Goal: Task Accomplishment & Management: Complete application form

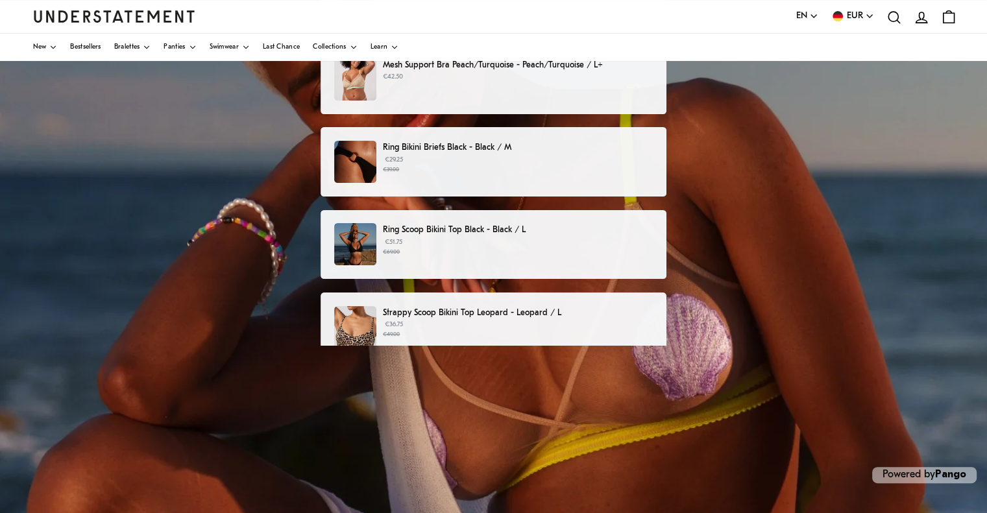
scroll to position [221, 0]
click at [551, 314] on p "Strappy Scoop Bikini Top Leopard - Leopard / L" at bounding box center [518, 313] width 270 height 14
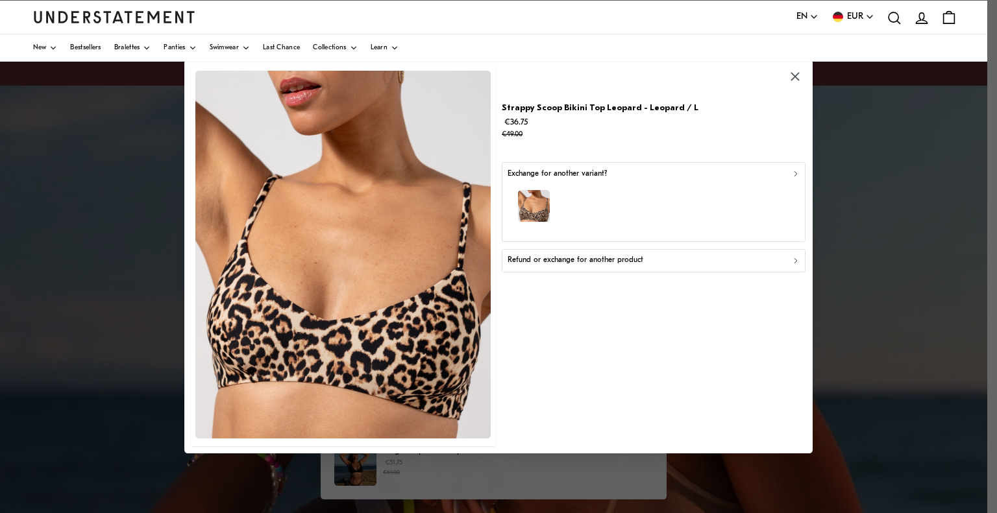
click at [800, 75] on icon "button" at bounding box center [795, 76] width 15 height 15
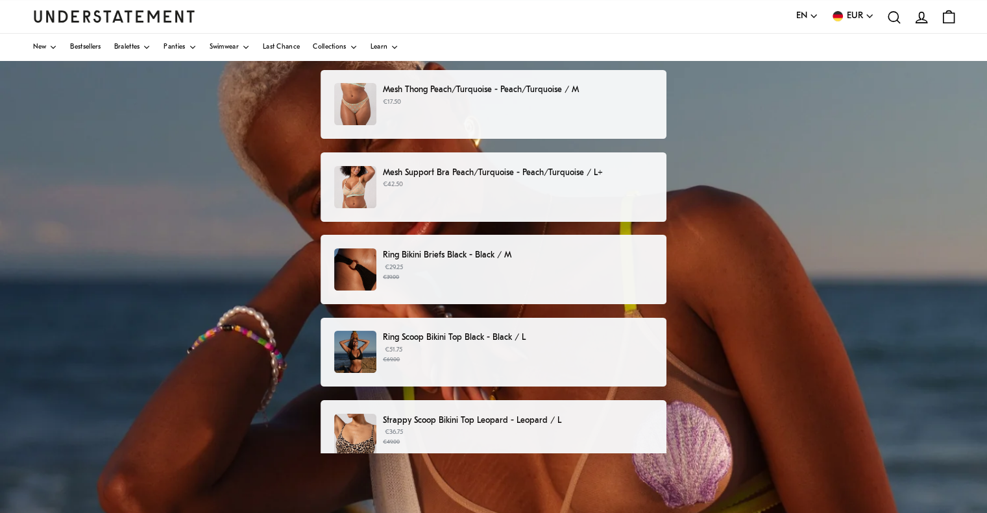
scroll to position [221, 0]
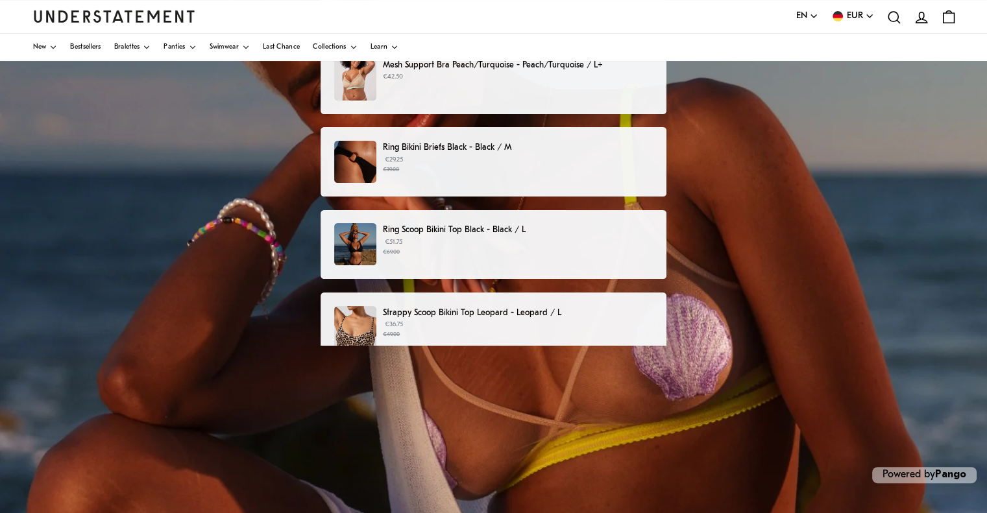
click at [647, 318] on p "Strappy Scoop Bikini Top Leopard - Leopard / L" at bounding box center [518, 313] width 270 height 14
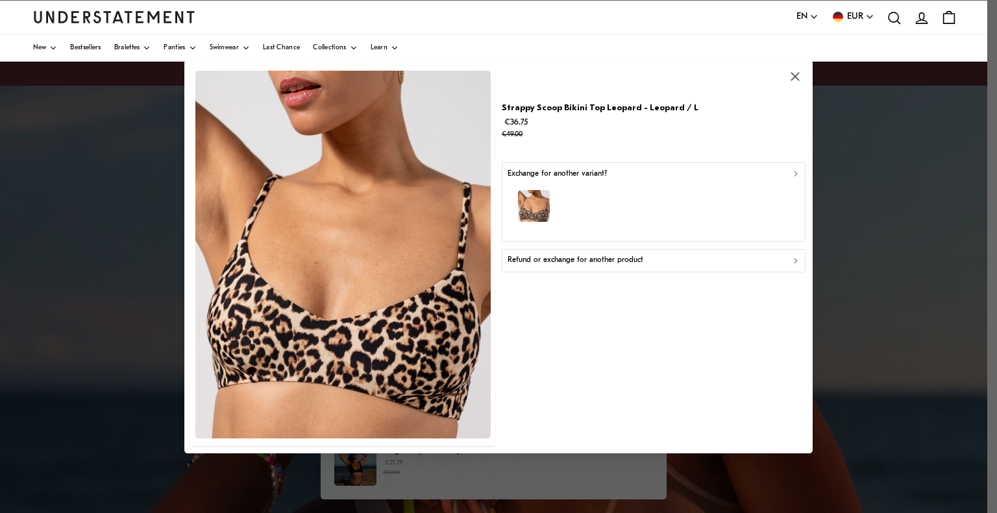
click at [802, 72] on icon "button" at bounding box center [795, 76] width 15 height 15
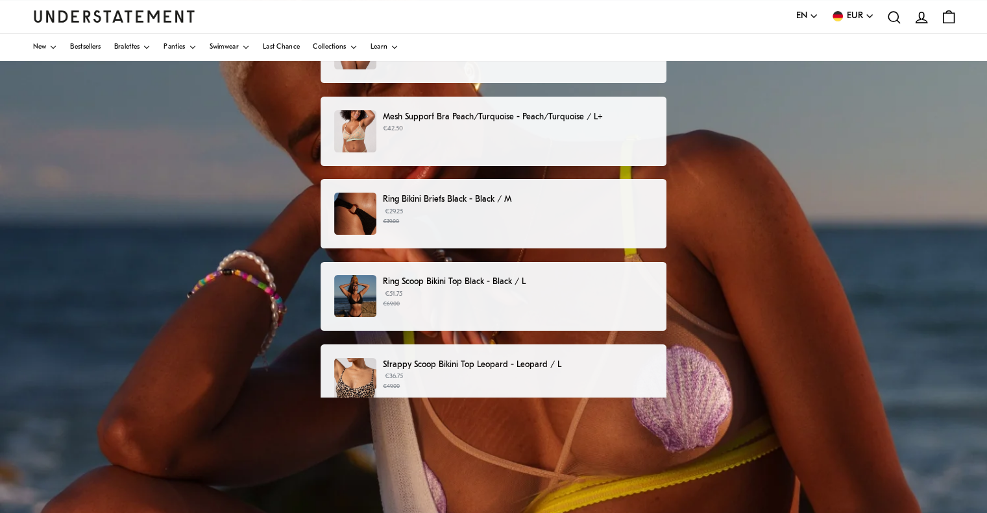
scroll to position [182, 0]
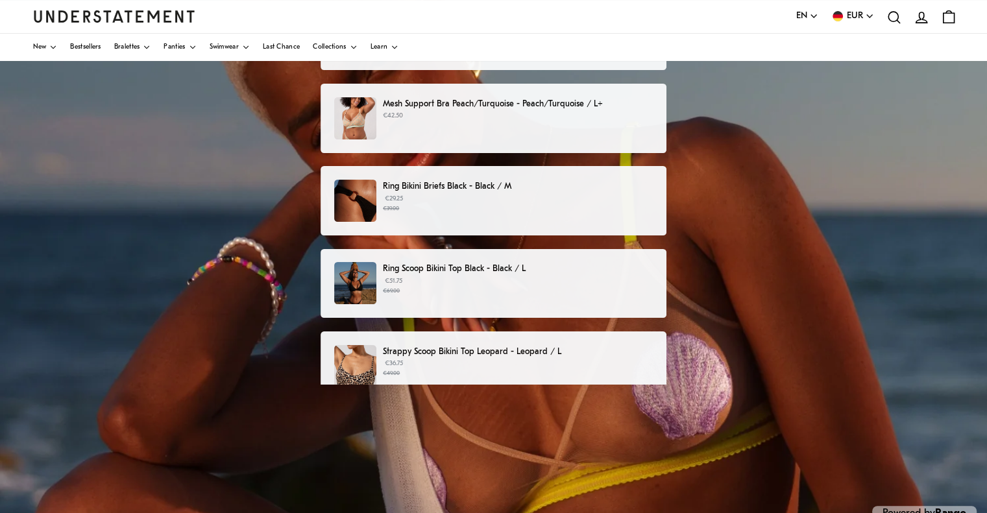
click at [561, 352] on p "Strappy Scoop Bikini Top Leopard - Leopard / L" at bounding box center [518, 352] width 270 height 14
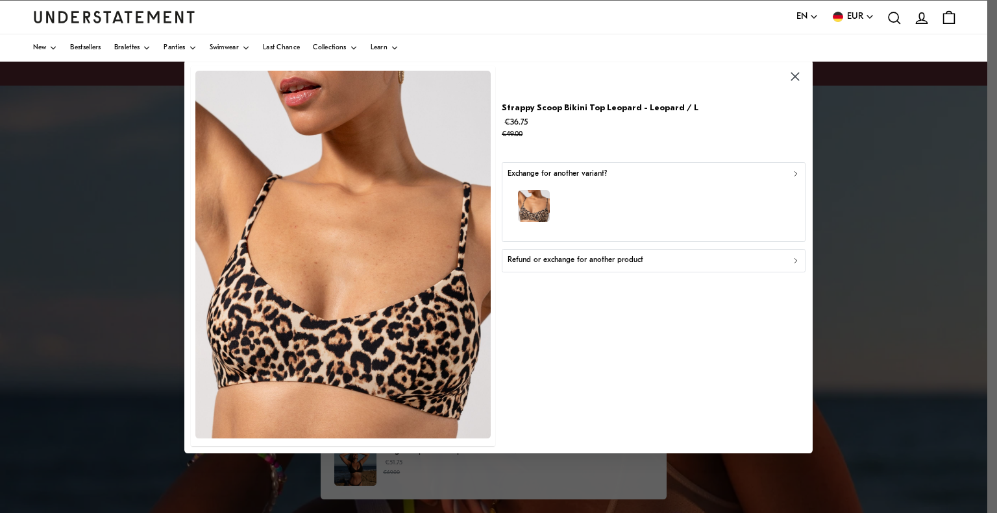
click at [797, 174] on icon "button" at bounding box center [795, 173] width 9 height 9
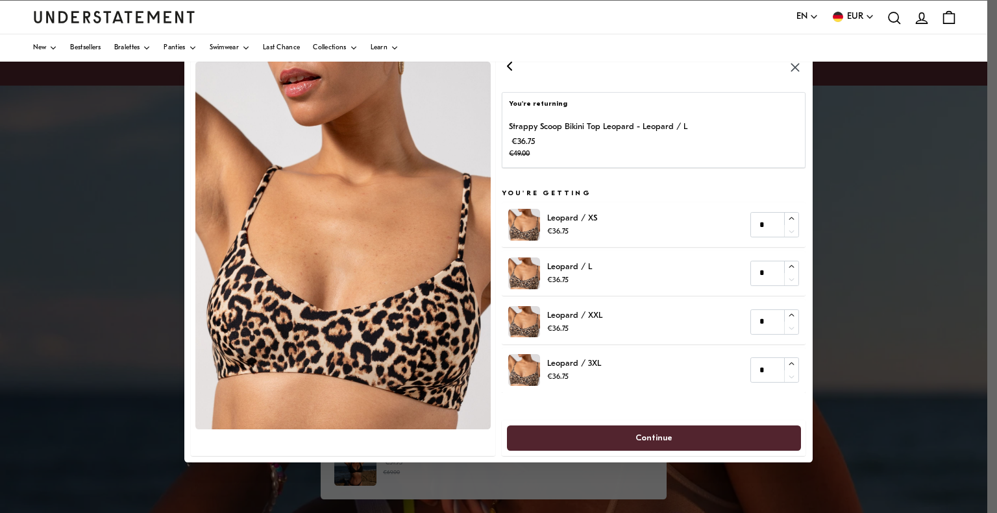
click at [507, 64] on icon "button" at bounding box center [510, 66] width 16 height 16
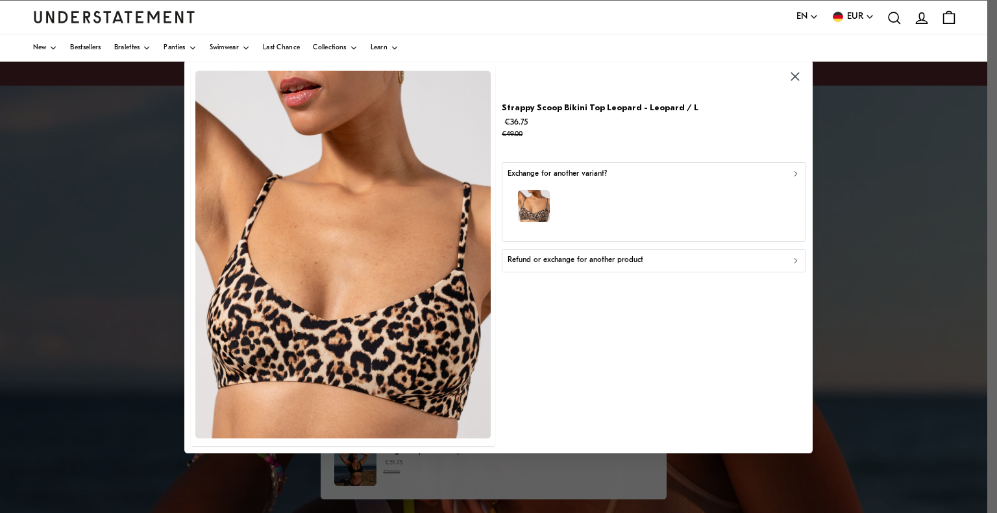
click at [798, 261] on icon "button" at bounding box center [795, 260] width 9 height 9
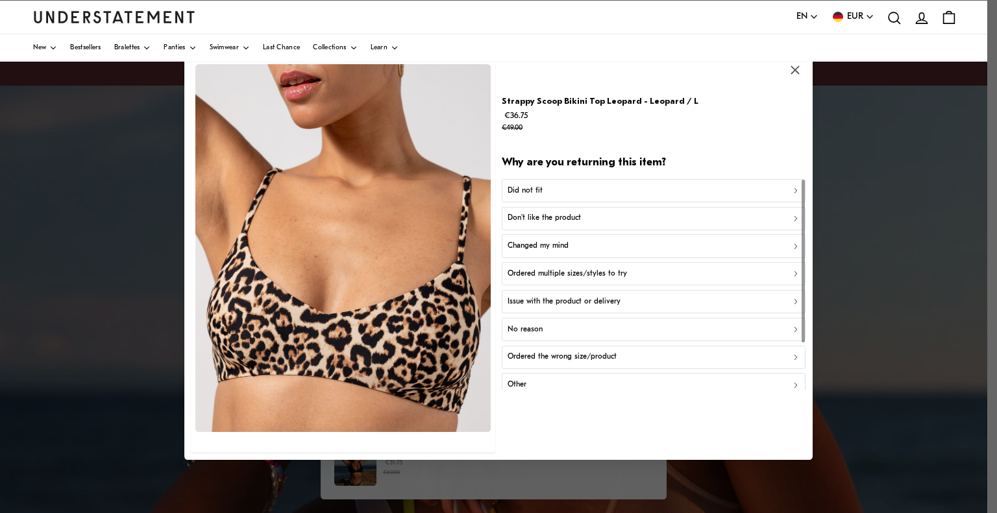
click at [785, 75] on button "button" at bounding box center [795, 70] width 21 height 21
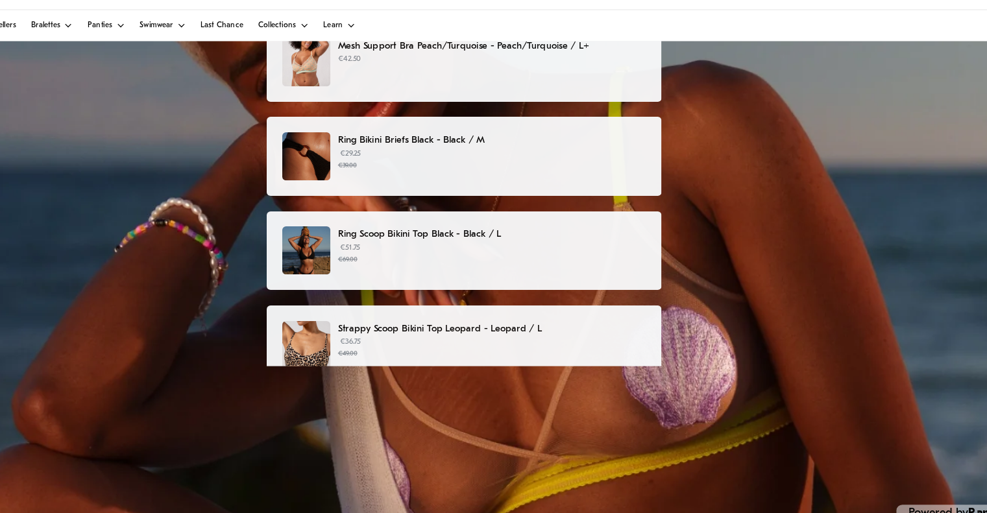
scroll to position [221, 0]
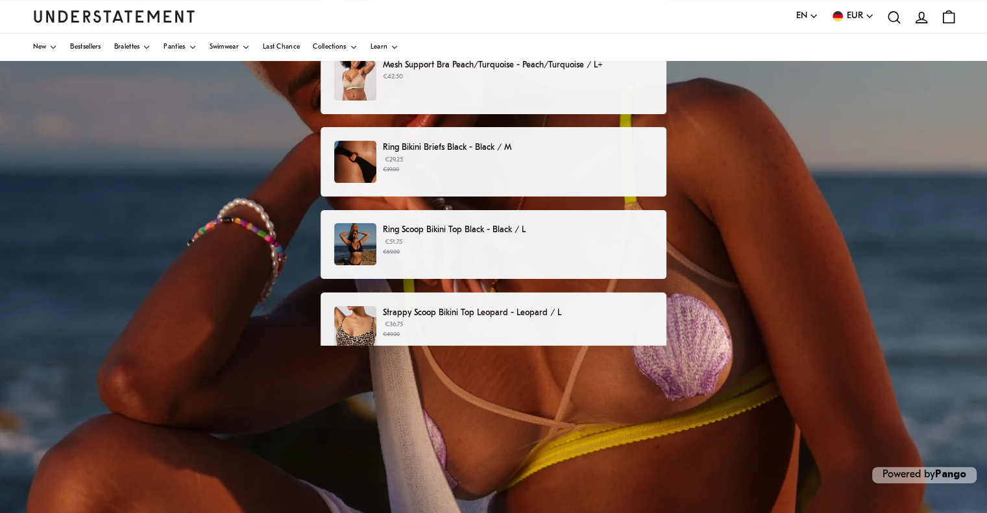
click at [658, 362] on div "Mesh Thong Peach/Turquoise - Peach/Turquoise / M €17.50 Mesh Support Bra Peach/…" at bounding box center [494, 196] width 346 height 468
click at [651, 329] on div "Strappy Scoop Bikini Top Leopard - Leopard / L €36.75 €49.00" at bounding box center [494, 327] width 346 height 69
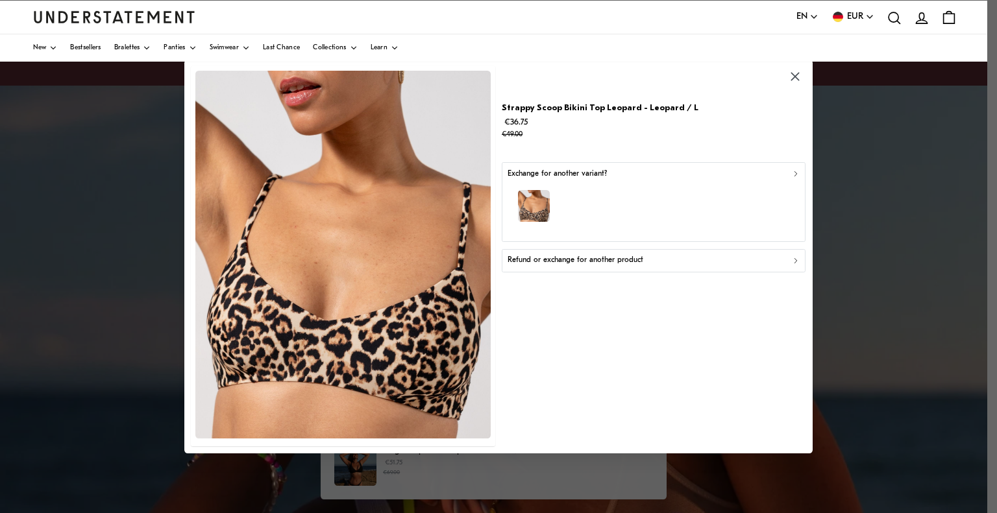
click at [579, 261] on p "Refund or exchange for another product" at bounding box center [576, 260] width 136 height 12
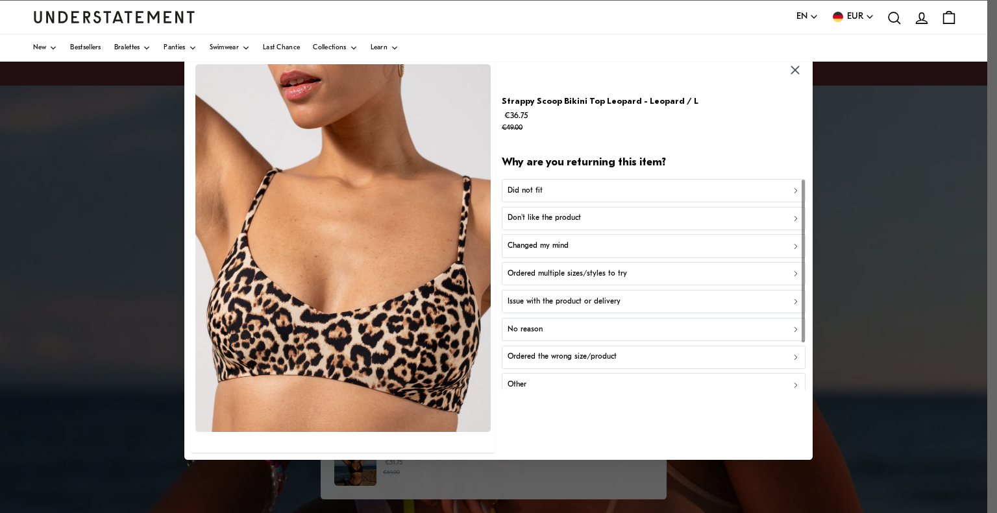
click at [792, 74] on icon "button" at bounding box center [795, 70] width 8 height 8
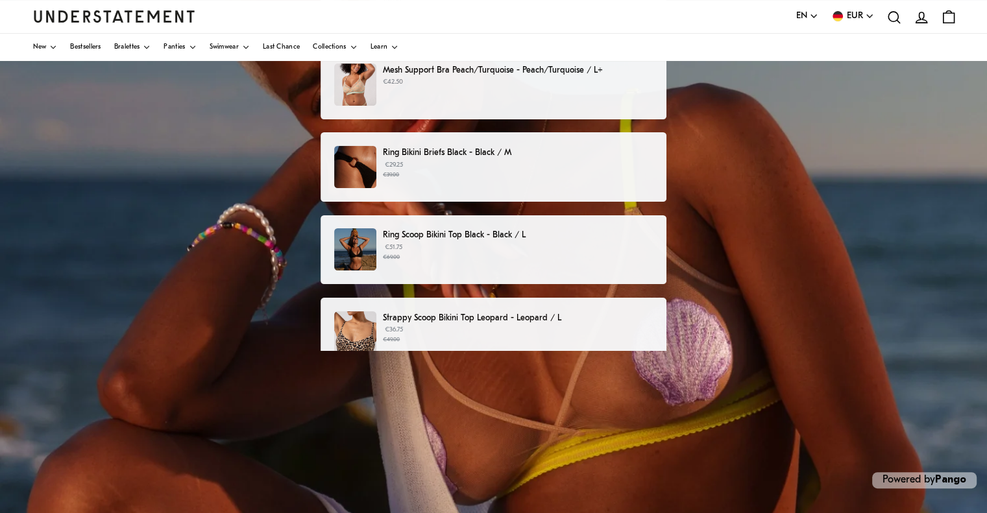
scroll to position [221, 0]
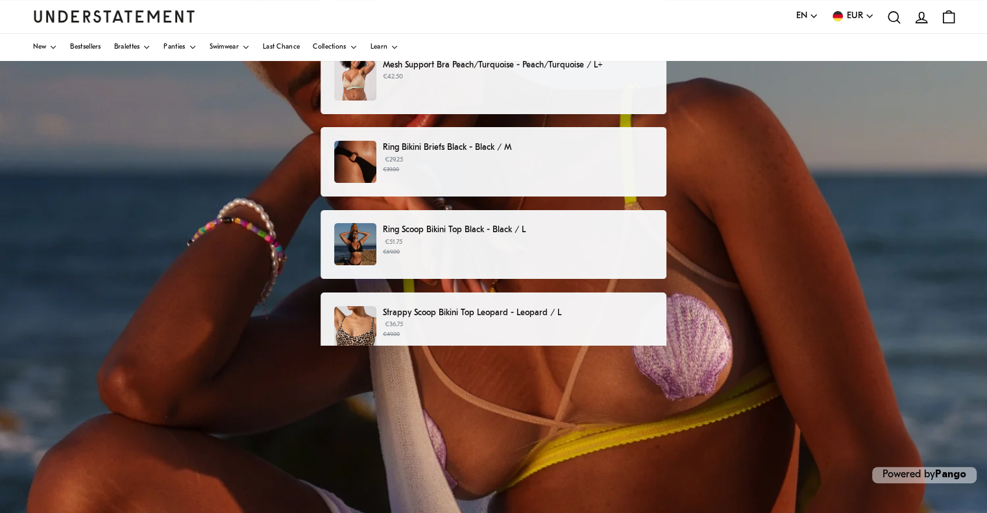
click at [501, 376] on div "Mesh Thong Peach/Turquoise - Peach/Turquoise / M €17.50 Mesh Support Bra Peach/…" at bounding box center [494, 196] width 346 height 468
click at [489, 365] on div "Mesh Thong Peach/Turquoise - Peach/Turquoise / M €17.50 Mesh Support Bra Peach/…" at bounding box center [494, 196] width 346 height 468
drag, startPoint x: 489, startPoint y: 365, endPoint x: 600, endPoint y: 338, distance: 114.8
click at [600, 338] on div "Mesh Thong Peach/Turquoise - Peach/Turquoise / M €17.50 Mesh Support Bra Peach/…" at bounding box center [494, 196] width 346 height 468
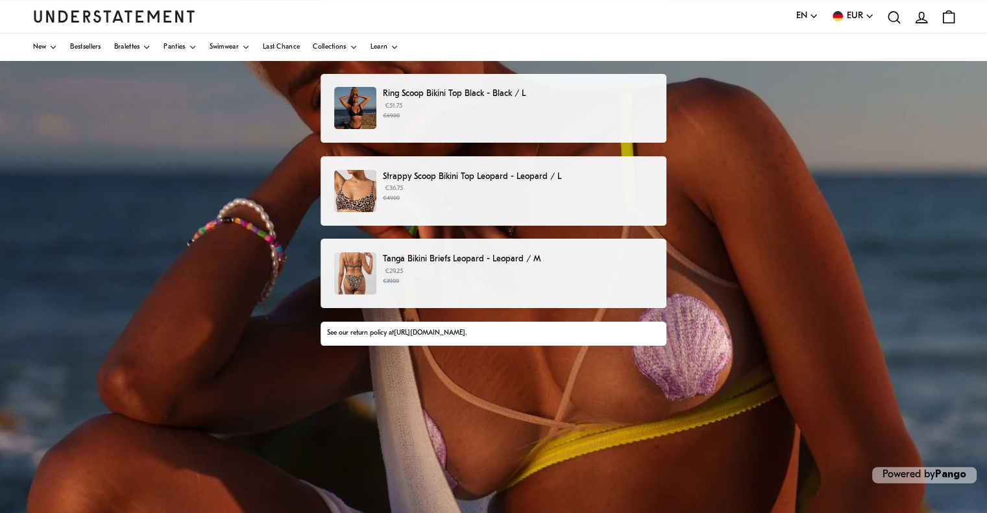
click at [492, 256] on p "Tanga Bikini Briefs Leopard - Leopard / M" at bounding box center [518, 260] width 270 height 14
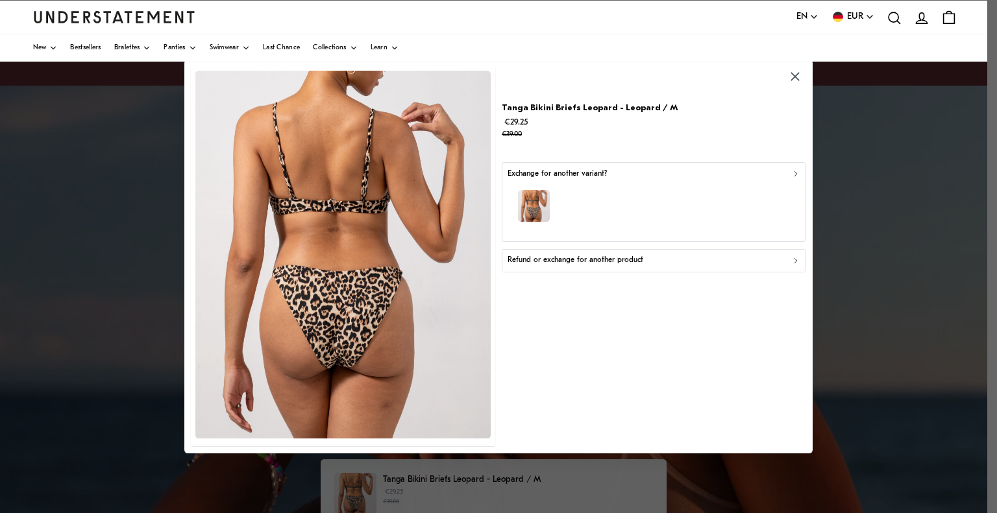
click at [587, 210] on div "button" at bounding box center [654, 208] width 293 height 56
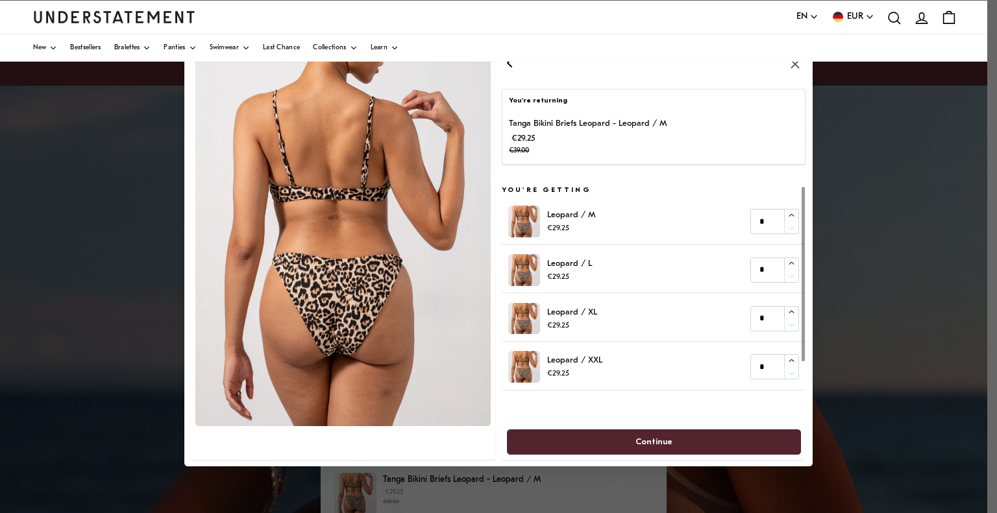
click at [805, 242] on div at bounding box center [803, 273] width 3 height 175
click at [510, 64] on icon "button" at bounding box center [510, 62] width 4 height 8
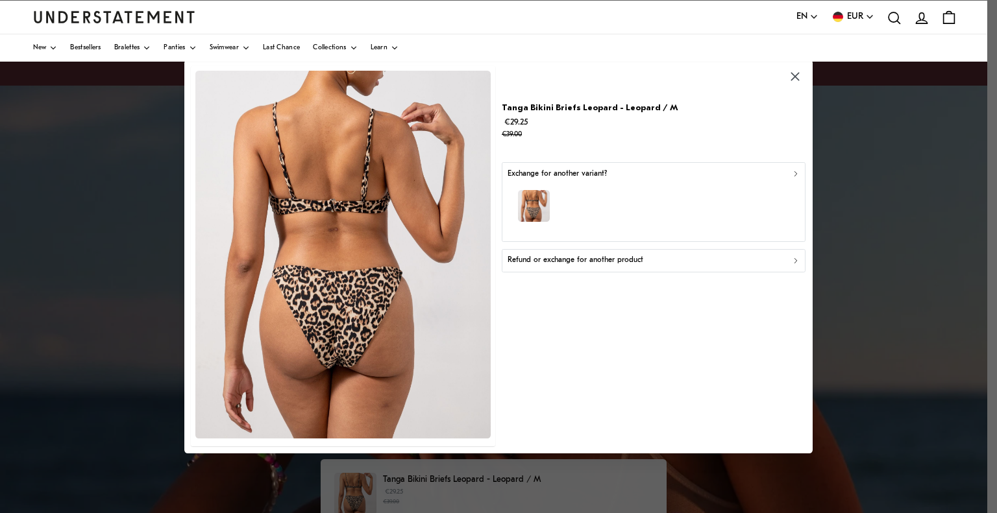
click at [510, 64] on div "Tanga Bikini Briefs Leopard - Leopard / M €29.25 €39.00 Exchange for another va…" at bounding box center [654, 256] width 311 height 387
click at [791, 184] on div "button" at bounding box center [654, 208] width 293 height 56
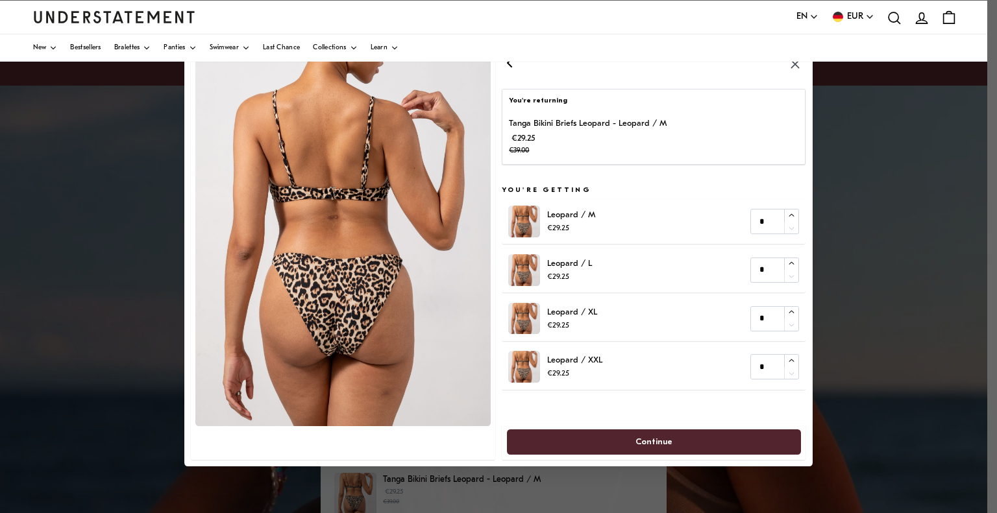
click at [510, 64] on icon "button" at bounding box center [510, 62] width 4 height 8
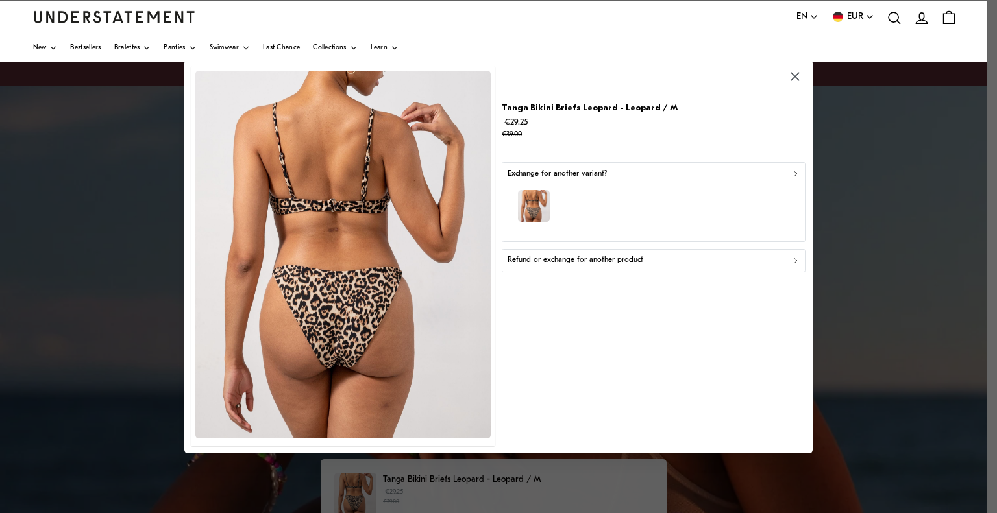
click at [560, 263] on p "Refund or exchange for another product" at bounding box center [576, 260] width 136 height 12
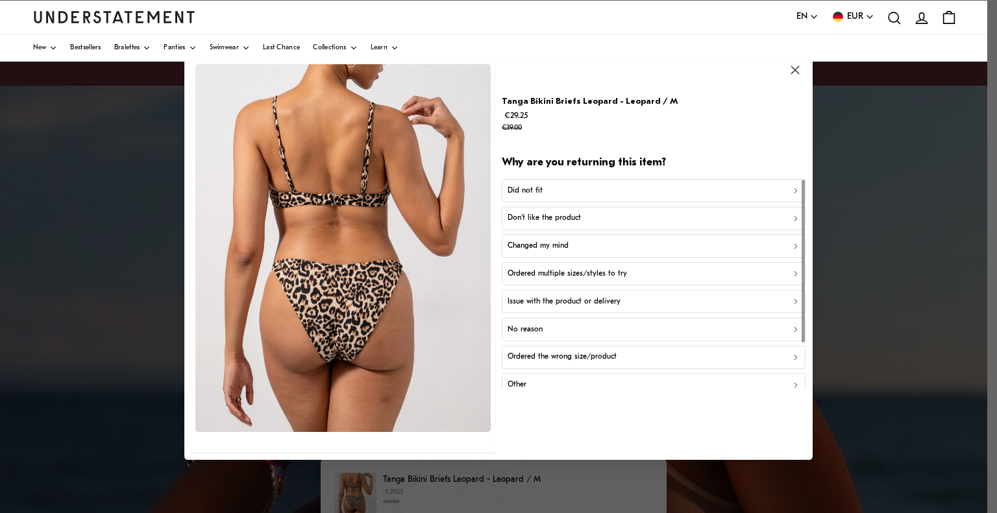
click at [529, 191] on p "Did not fit" at bounding box center [525, 191] width 35 height 12
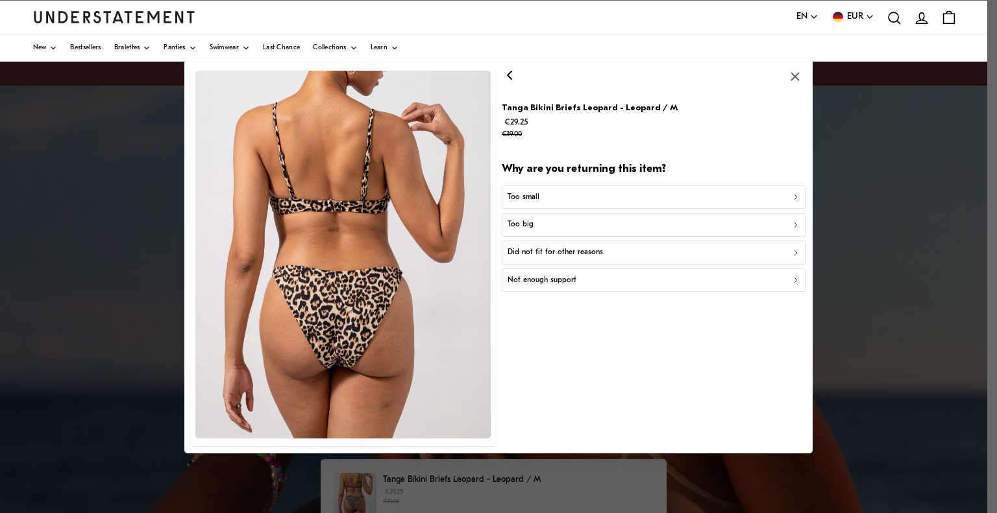
click at [529, 225] on p "Too big" at bounding box center [521, 225] width 26 height 12
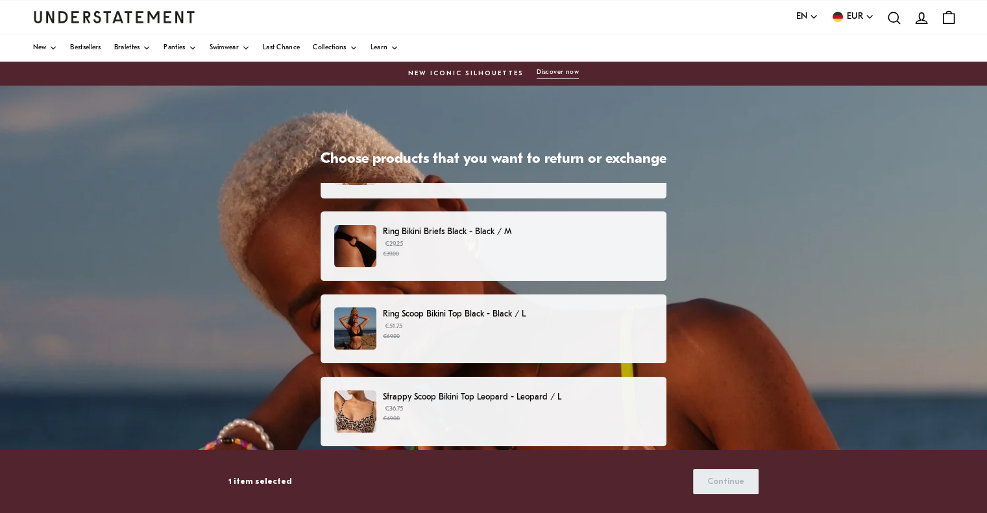
click at [444, 399] on p "Strappy Scoop Bikini Top Leopard - Leopard / L" at bounding box center [518, 398] width 270 height 14
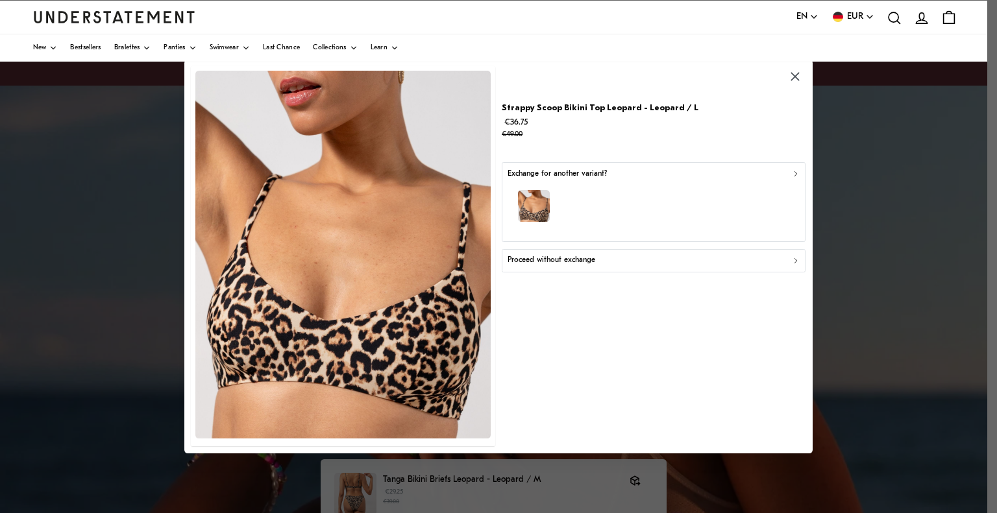
click at [657, 262] on div "Proceed without exchange" at bounding box center [654, 260] width 293 height 12
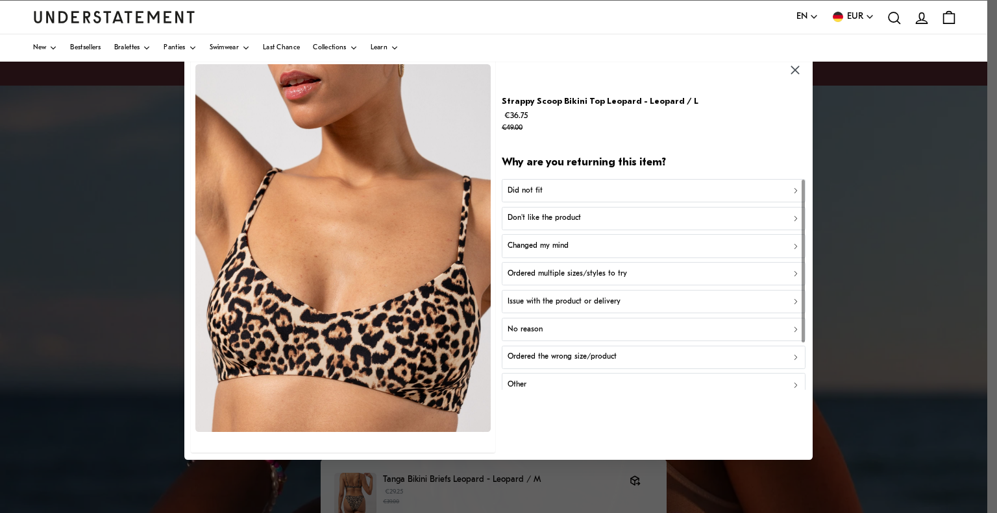
click at [569, 218] on p "Don't like the product" at bounding box center [544, 219] width 73 height 12
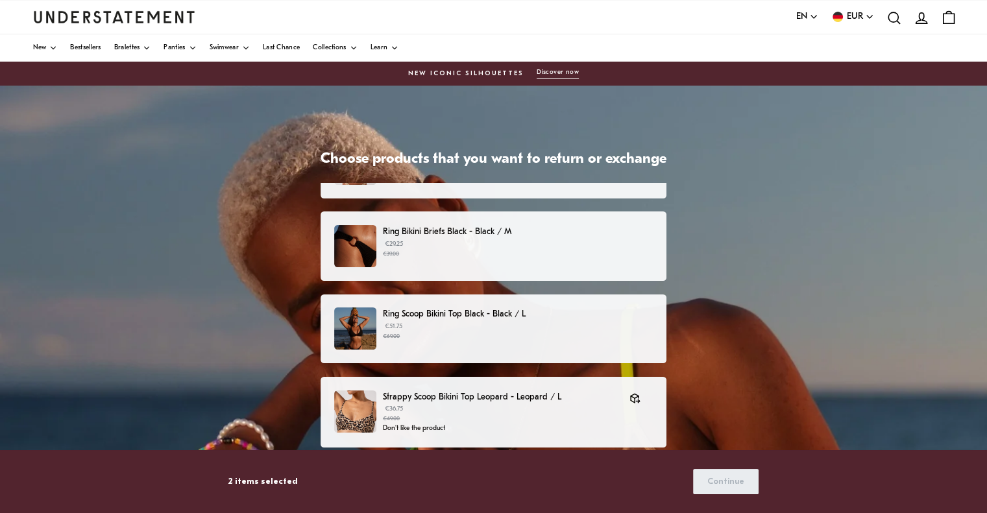
click at [267, 478] on p "2 items selected" at bounding box center [262, 482] width 69 height 14
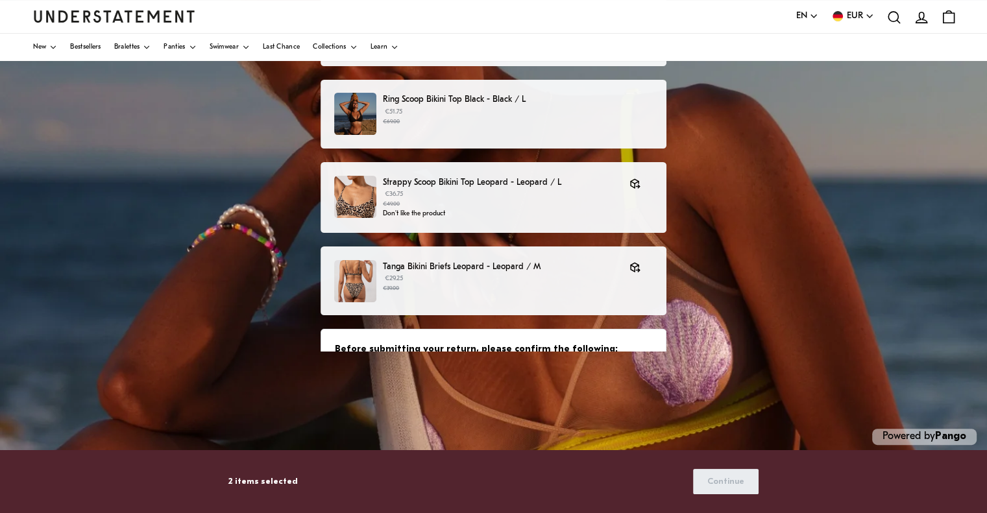
scroll to position [214, 0]
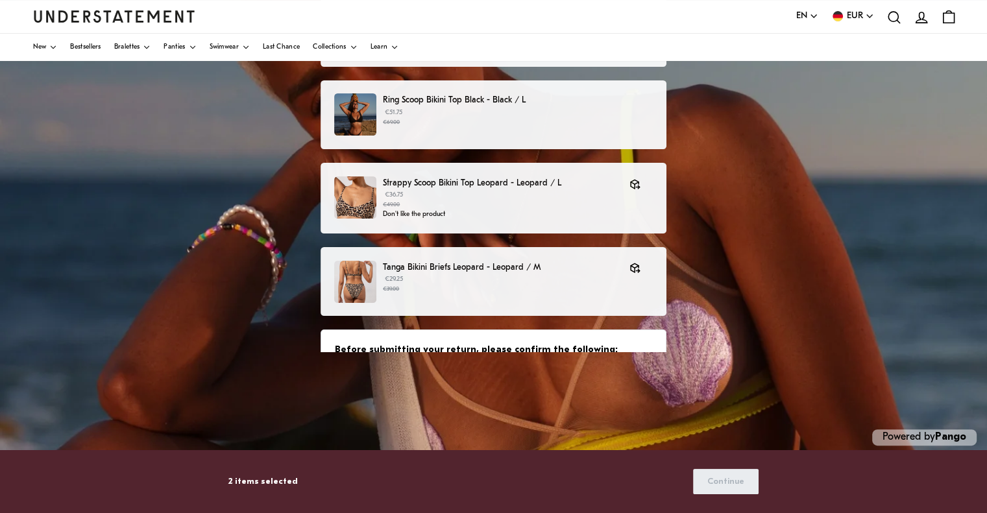
click at [552, 334] on div "Before submitting your return, please confirm the following: To be eligible for…" at bounding box center [494, 407] width 346 height 154
click at [574, 339] on div "Before submitting your return, please confirm the following: To be eligible for…" at bounding box center [494, 407] width 346 height 154
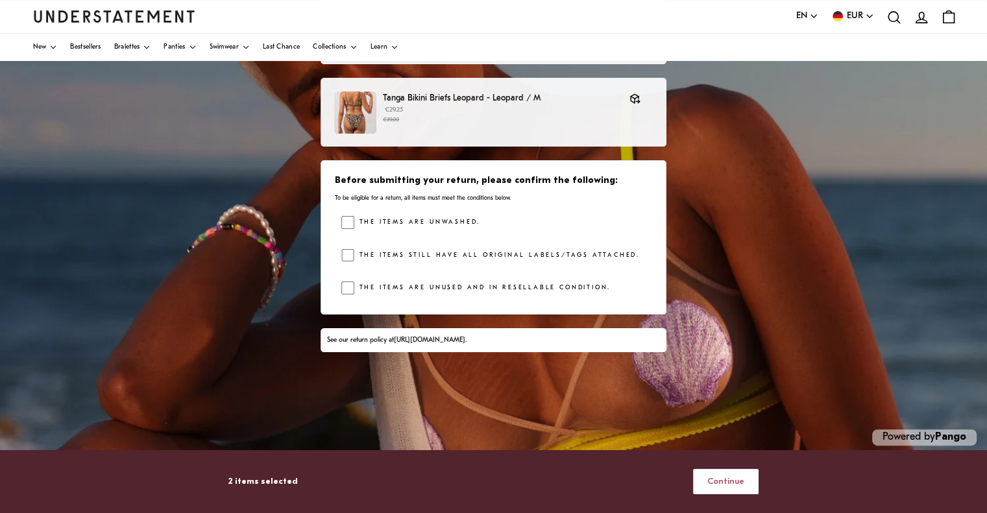
click at [729, 480] on span "Continue" at bounding box center [726, 482] width 37 height 24
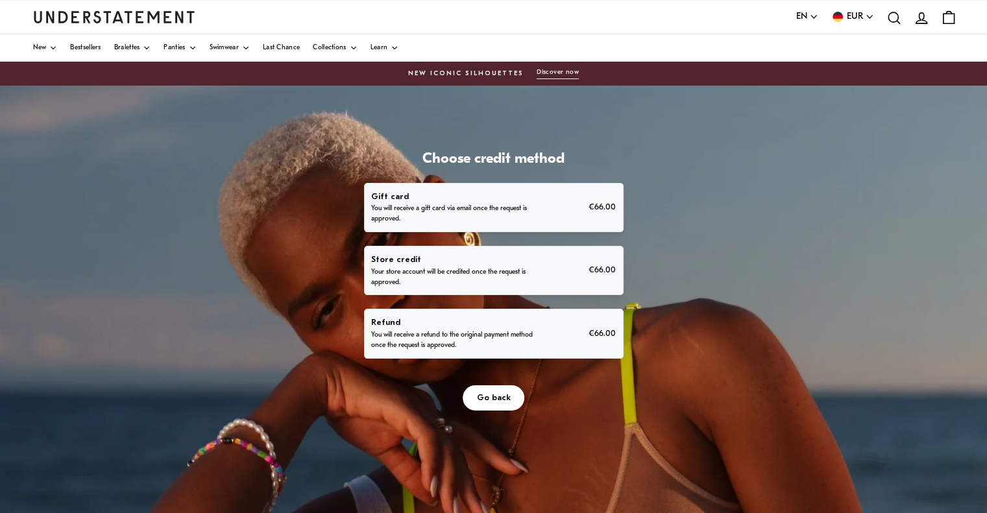
click at [486, 343] on p "You will receive a refund to the original payment method once the request is ap…" at bounding box center [453, 340] width 164 height 21
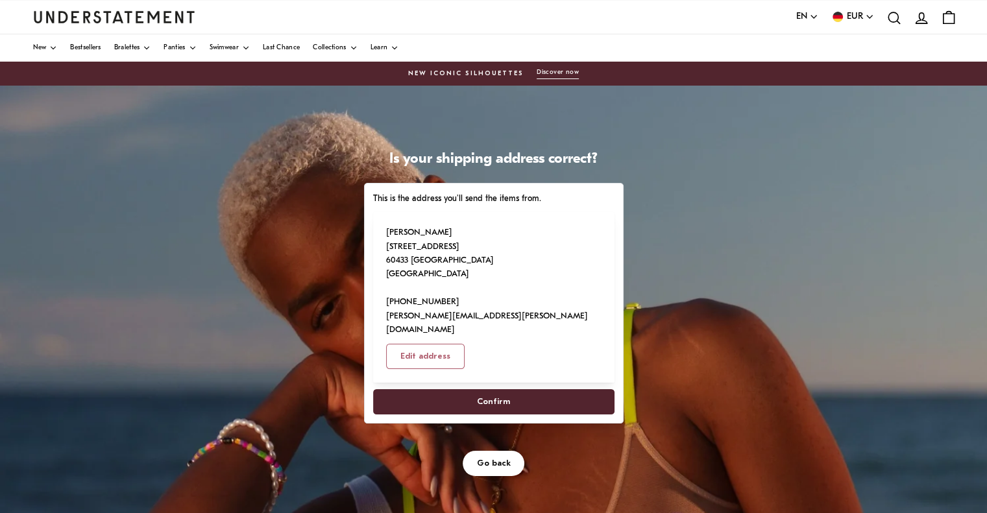
click at [501, 390] on span "Confirm" at bounding box center [493, 402] width 33 height 24
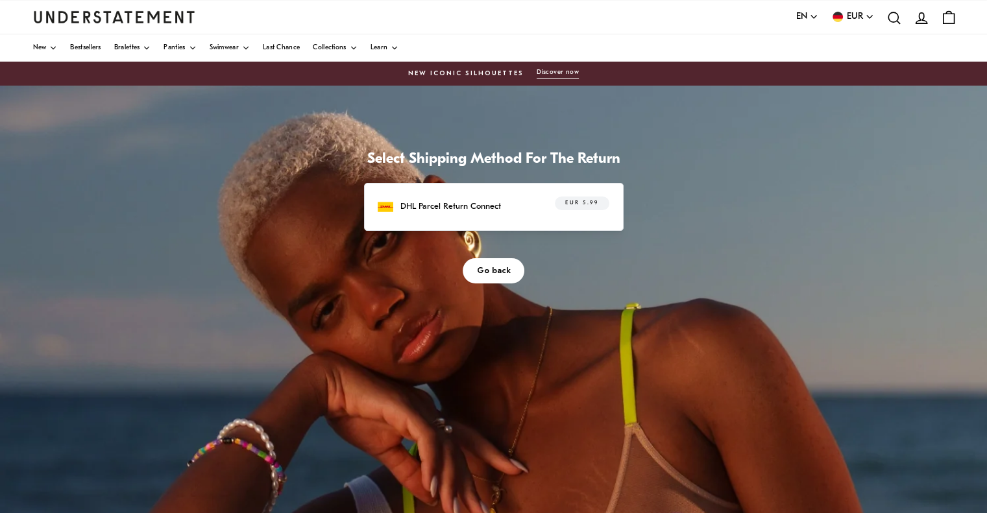
click at [494, 272] on span "Go back" at bounding box center [494, 271] width 34 height 24
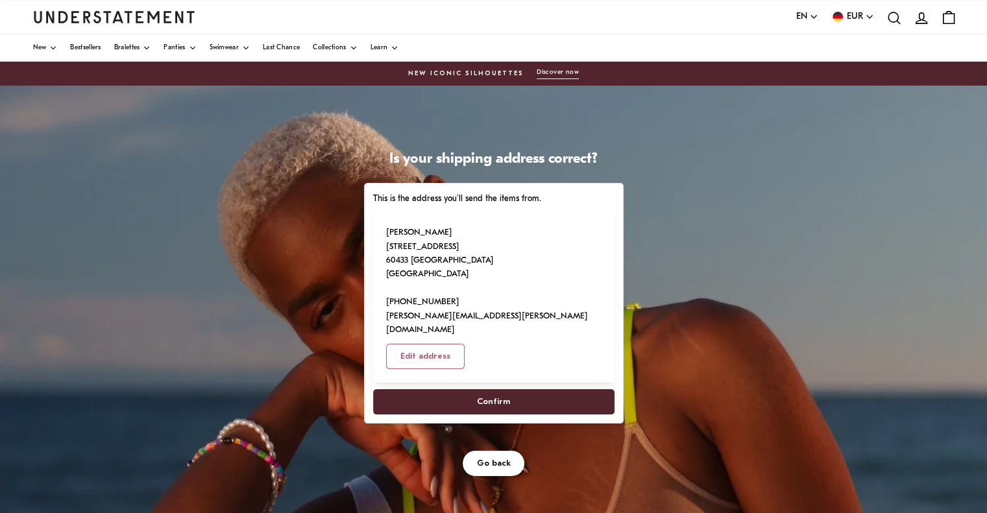
click at [489, 390] on span "Confirm" at bounding box center [493, 402] width 33 height 24
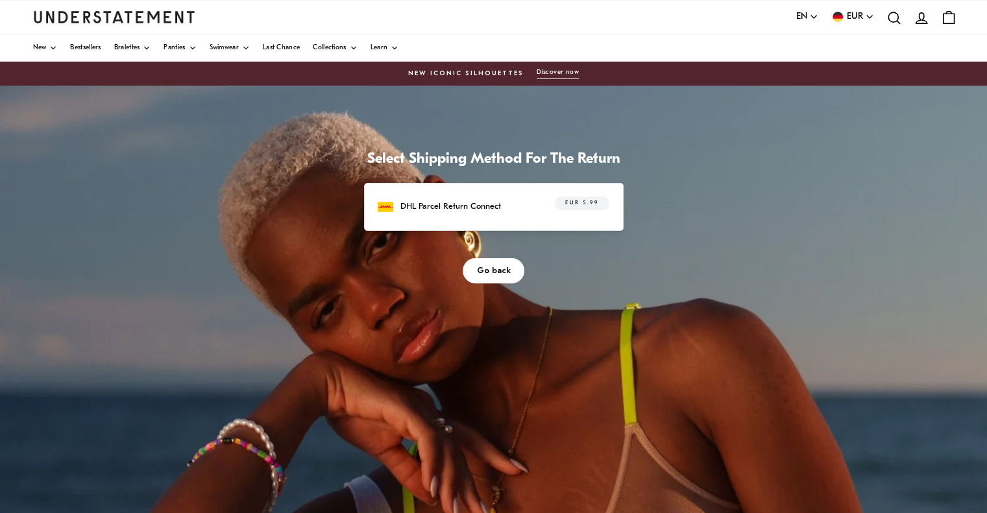
click at [456, 201] on p "DHL Parcel Return Connect" at bounding box center [451, 207] width 101 height 14
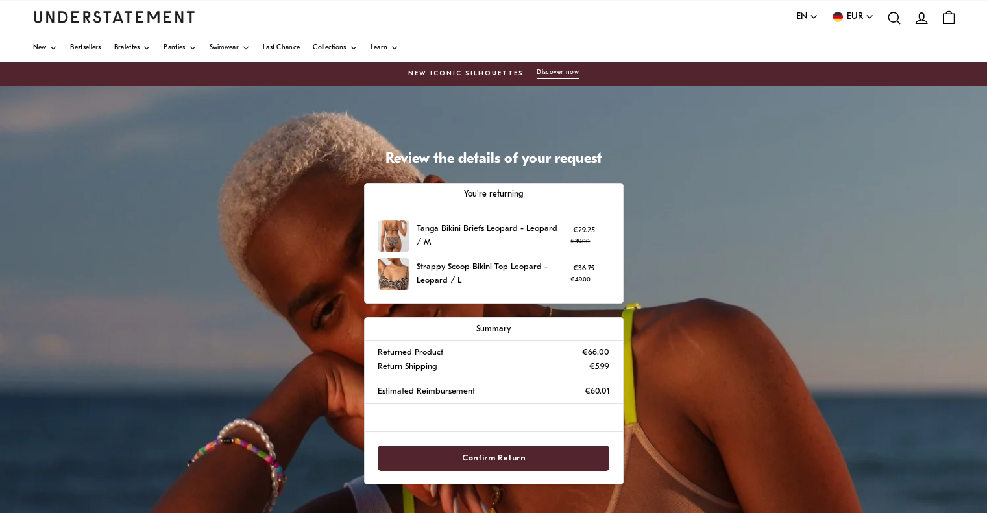
click at [469, 451] on span "Confirm Return" at bounding box center [494, 459] width 64 height 24
